Goal: Task Accomplishment & Management: Use online tool/utility

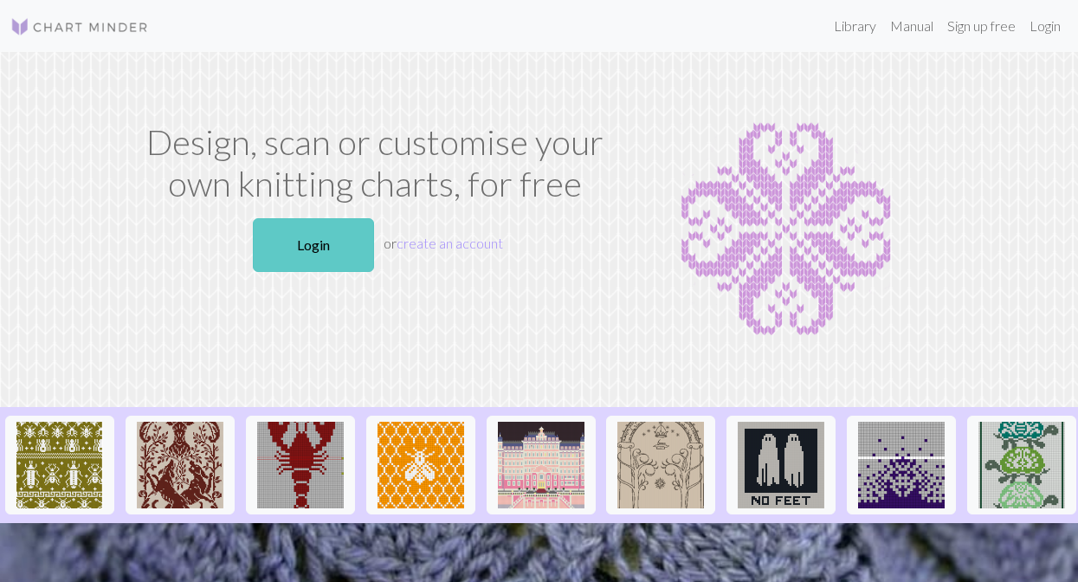
click at [292, 245] on link "Login" at bounding box center [313, 245] width 121 height 54
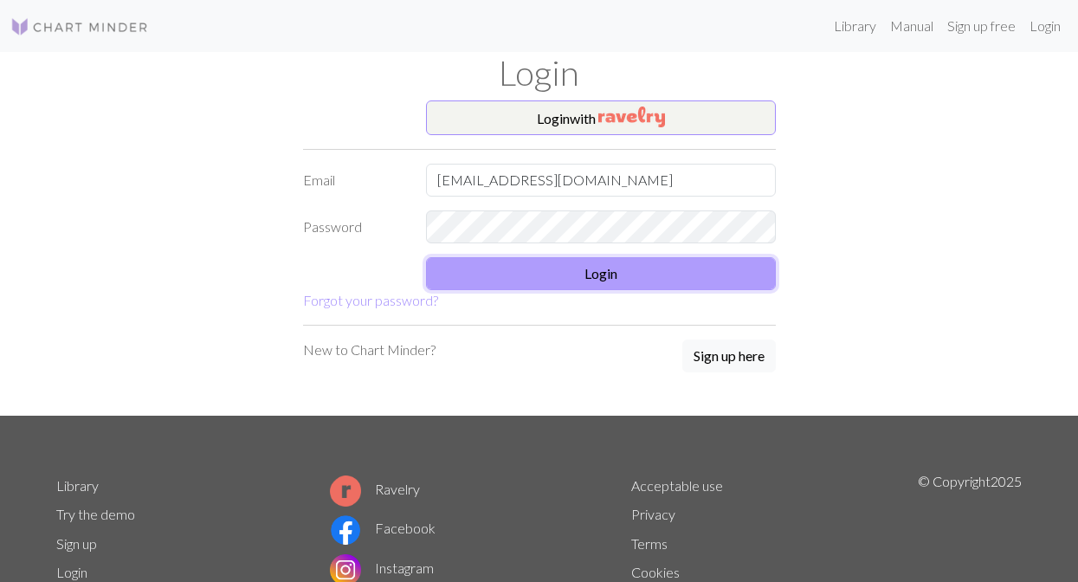
click at [507, 266] on button "Login" at bounding box center [601, 273] width 350 height 33
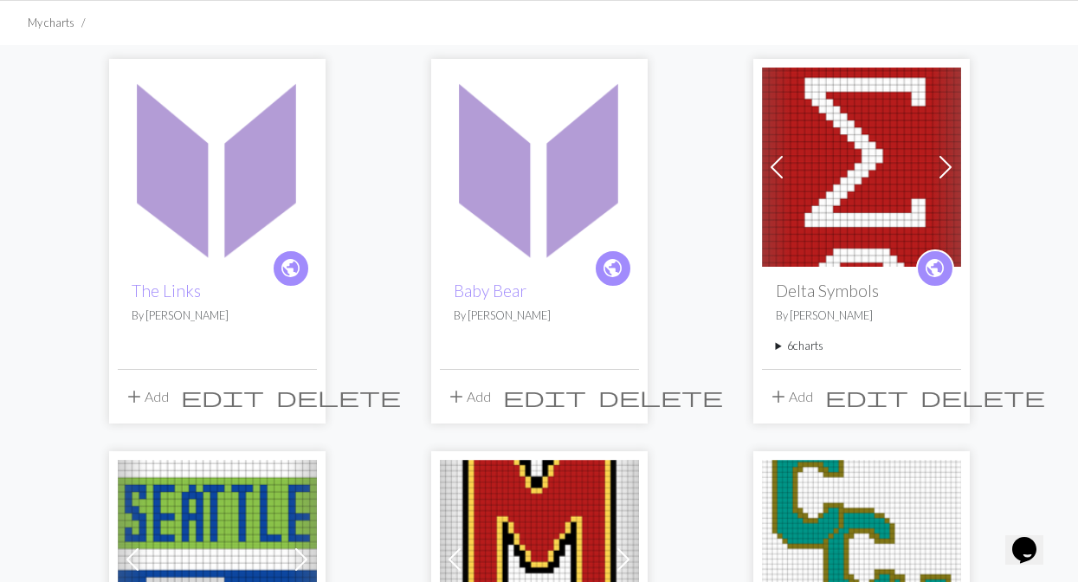
scroll to position [113, 0]
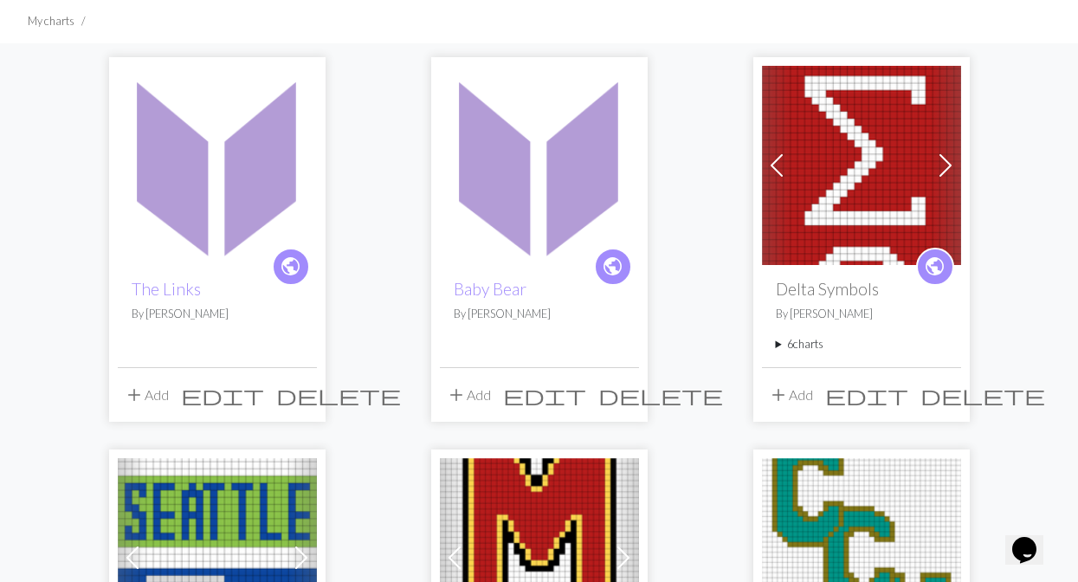
click at [190, 339] on div "public The Links By [PERSON_NAME]" at bounding box center [217, 315] width 199 height 101
click at [234, 260] on img at bounding box center [217, 165] width 199 height 199
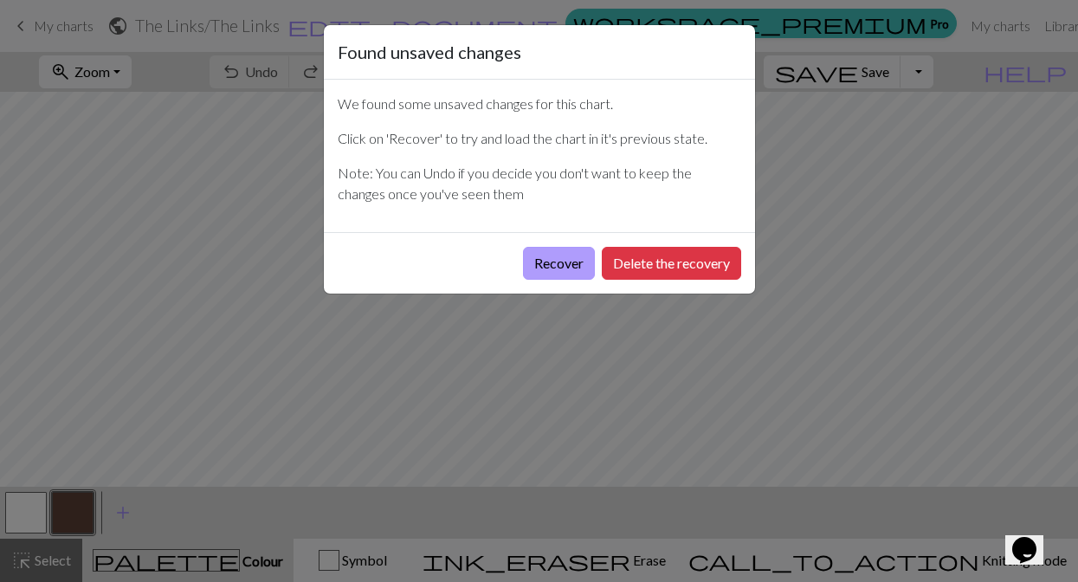
click at [567, 260] on button "Recover" at bounding box center [559, 263] width 72 height 33
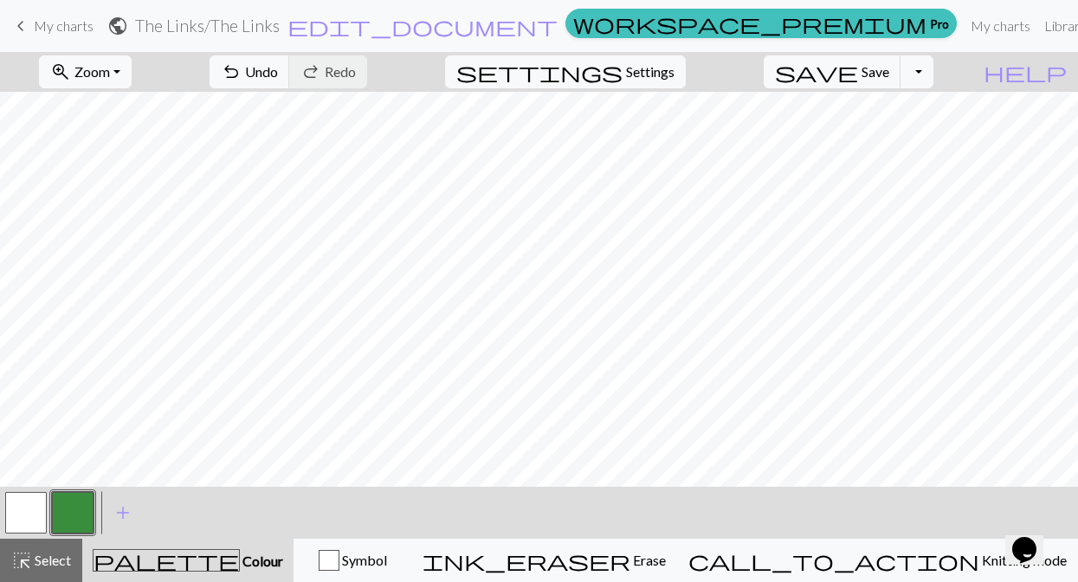
scroll to position [895, 0]
click at [278, 73] on span "Undo" at bounding box center [261, 71] width 33 height 16
click at [352, 73] on div "undo Undo Undo redo Redo Redo" at bounding box center [289, 72] width 184 height 40
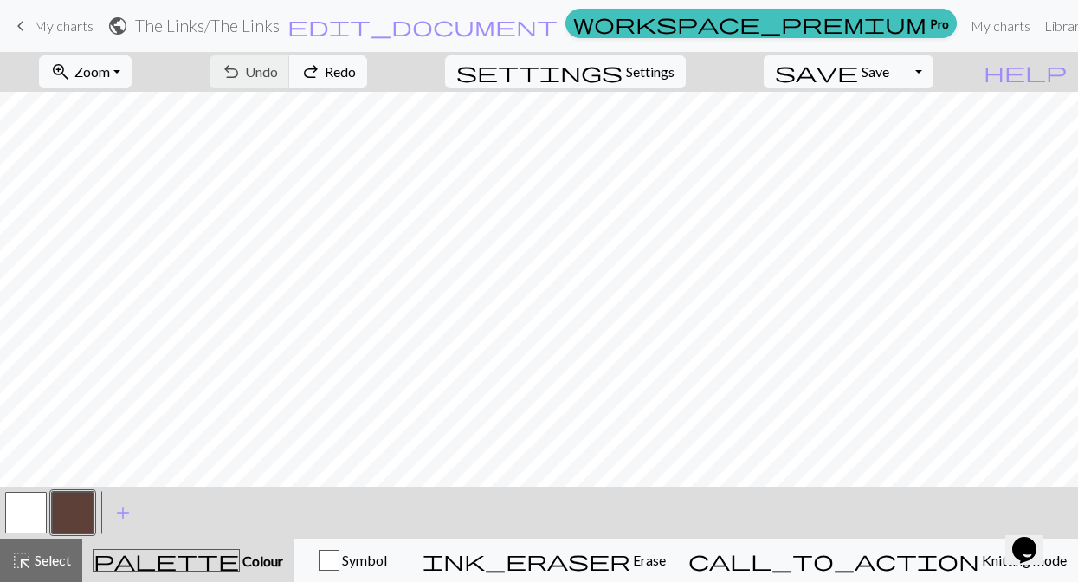
click at [341, 69] on div "undo Undo Undo redo Redo Redo" at bounding box center [289, 72] width 184 height 40
click at [321, 74] on span "redo" at bounding box center [310, 72] width 21 height 24
click at [933, 69] on button "Toggle Dropdown" at bounding box center [916, 71] width 33 height 33
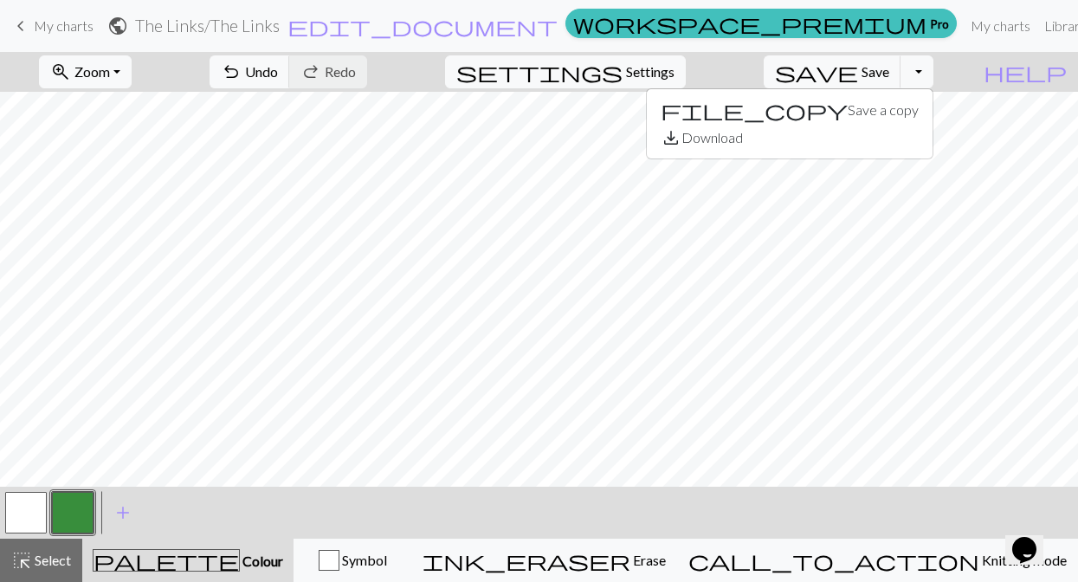
click at [29, 23] on span "keyboard_arrow_left" at bounding box center [20, 26] width 21 height 24
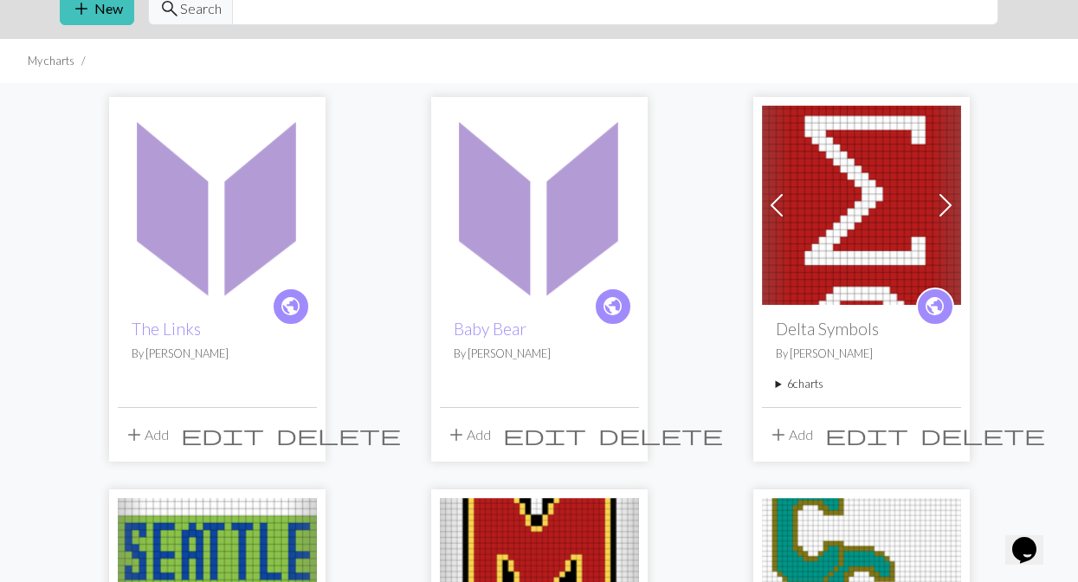
scroll to position [78, 0]
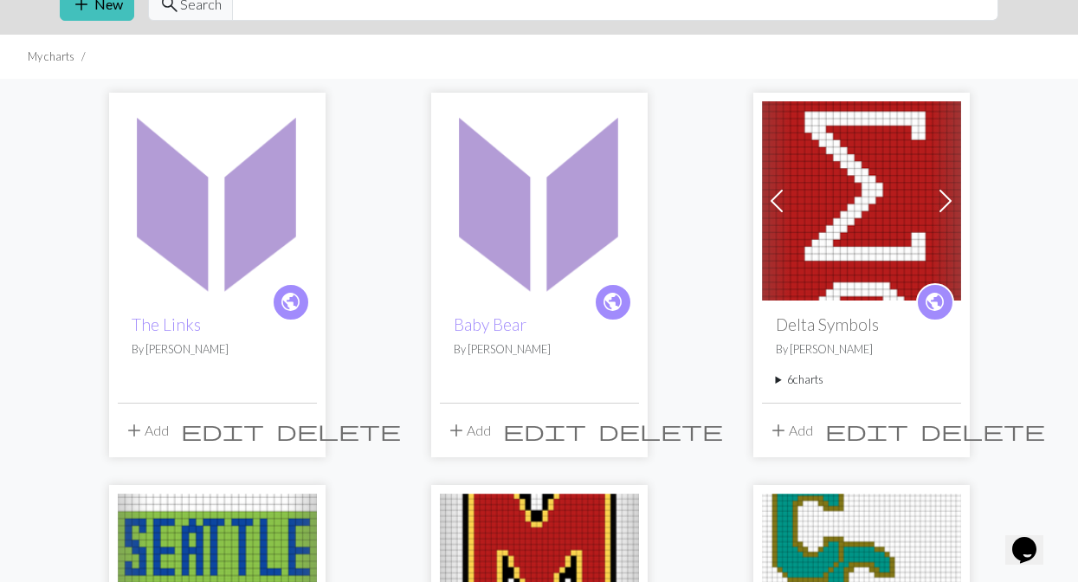
click at [508, 379] on div "public Baby Bear By [PERSON_NAME]" at bounding box center [539, 350] width 199 height 101
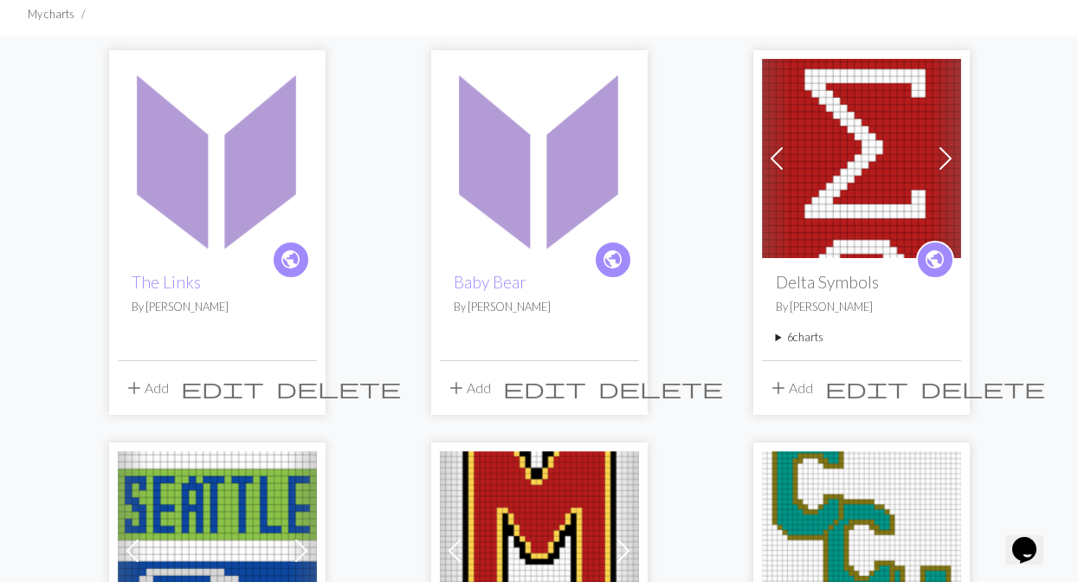
scroll to position [123, 0]
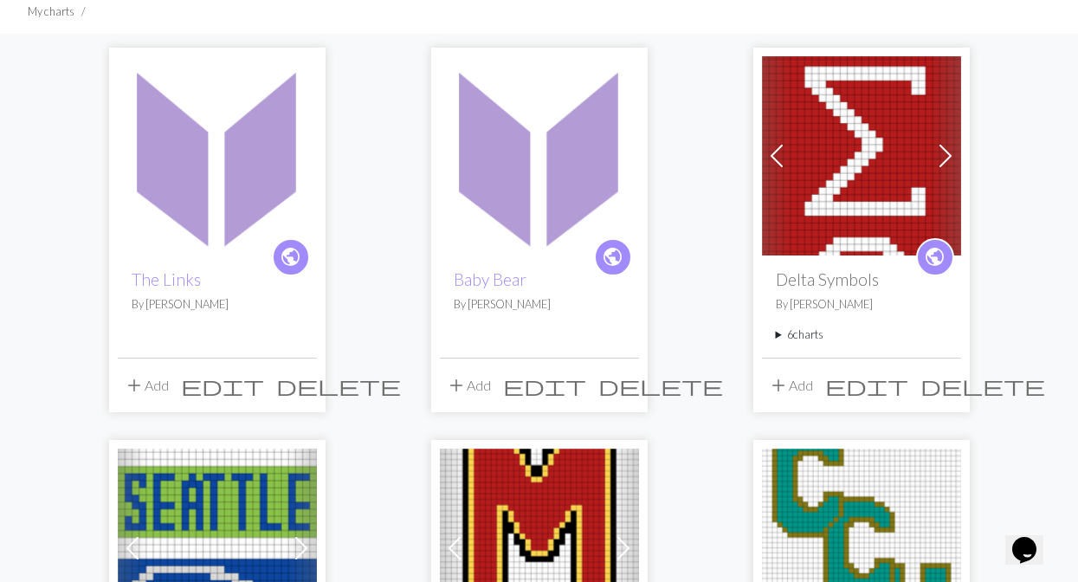
click at [554, 261] on div "public Baby Bear By [PERSON_NAME]" at bounding box center [539, 305] width 199 height 101
click at [536, 227] on img at bounding box center [539, 155] width 199 height 199
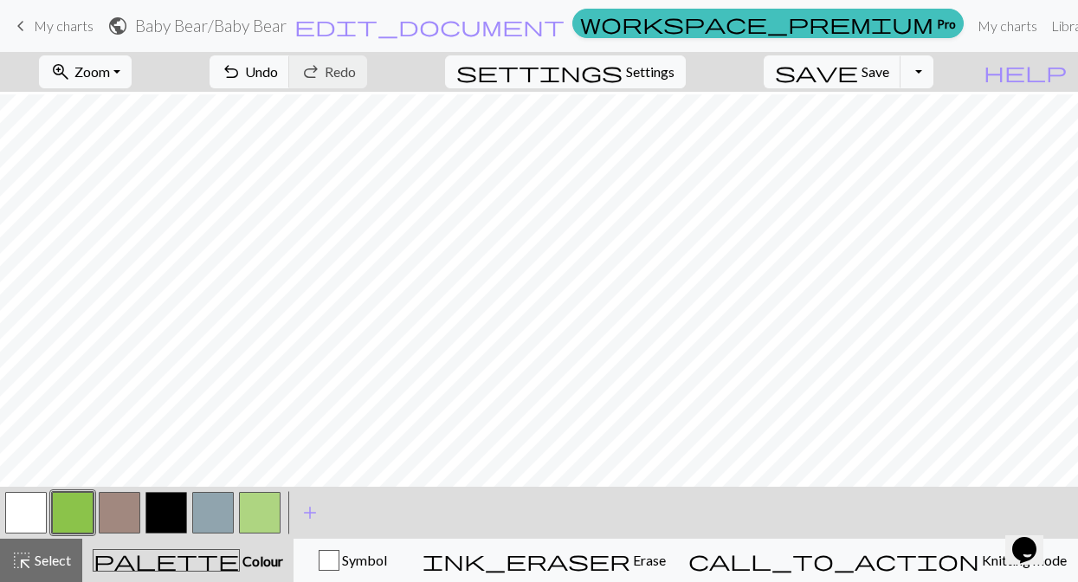
scroll to position [551, 0]
